Goal: Task Accomplishment & Management: Use online tool/utility

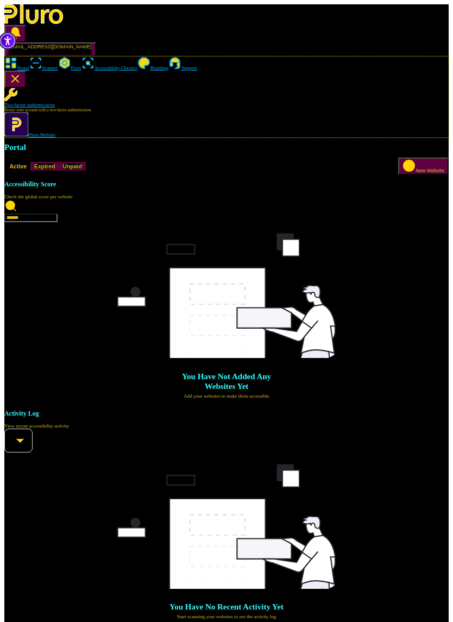
click at [58, 65] on link "Fixer" at bounding box center [69, 67] width 23 height 5
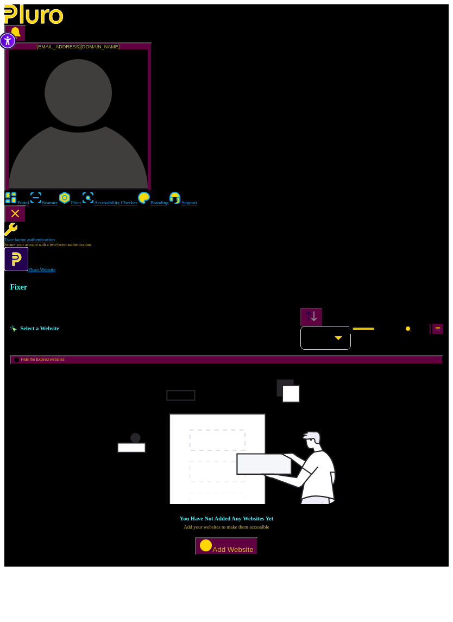
click at [5, 35] on img "Accessibility Tool" at bounding box center [7, 40] width 17 height 17
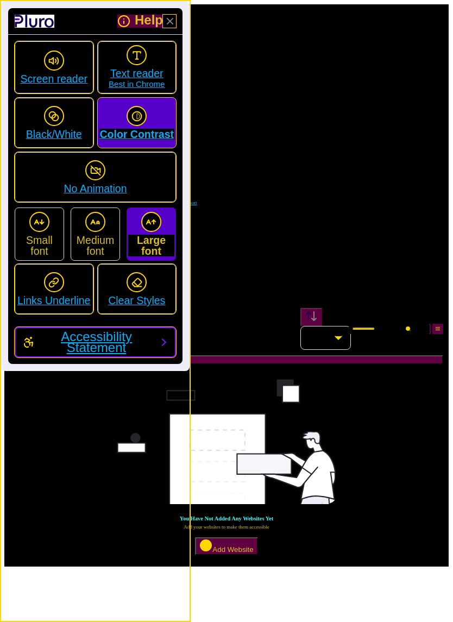
click at [98, 340] on span "Accessibility Statement" at bounding box center [97, 342] width 114 height 22
click at [116, 484] on div "press enter to activate or deactivate Accessibility Tool Help Screen reader Tex…" at bounding box center [95, 311] width 191 height 622
click at [122, 460] on div "press enter to activate or deactivate Accessibility Tool Help Screen reader Tex…" at bounding box center [95, 311] width 191 height 622
click at [125, 458] on div "press enter to activate or deactivate Accessibility Tool Help Screen reader Tex…" at bounding box center [95, 311] width 191 height 622
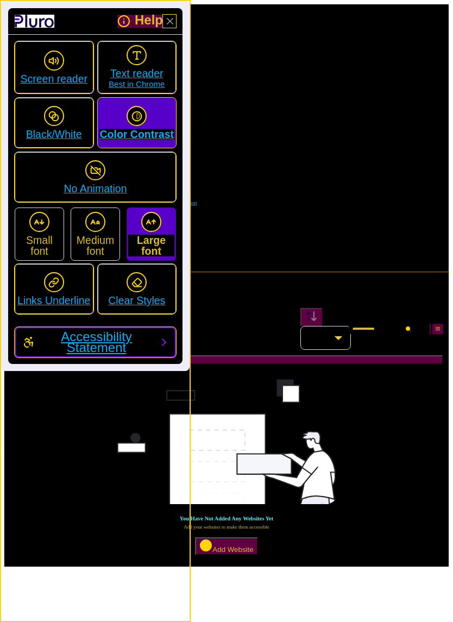
click at [257, 374] on img at bounding box center [226, 439] width 228 height 130
click at [257, 537] on button "Add Website" at bounding box center [226, 546] width 62 height 18
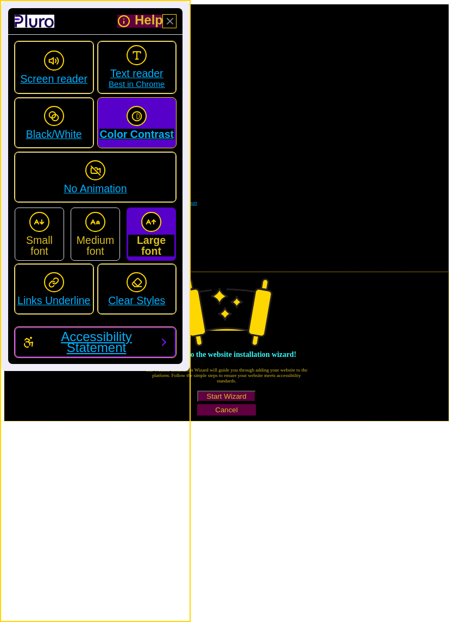
click at [256, 391] on button "Start Wizard" at bounding box center [226, 396] width 59 height 11
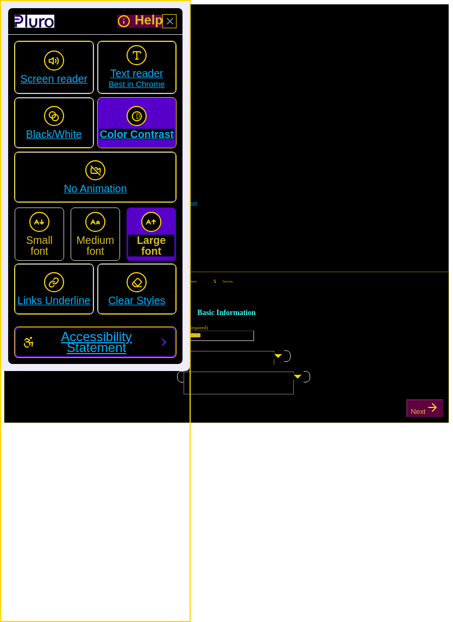
click at [254, 395] on div "Basic Information URL (Required) Website Management System (Required) Select a …" at bounding box center [226, 343] width 444 height 104
click at [170, 19] on link "Close Accessibility Tool" at bounding box center [169, 21] width 13 height 13
